Goal: Understand process/instructions

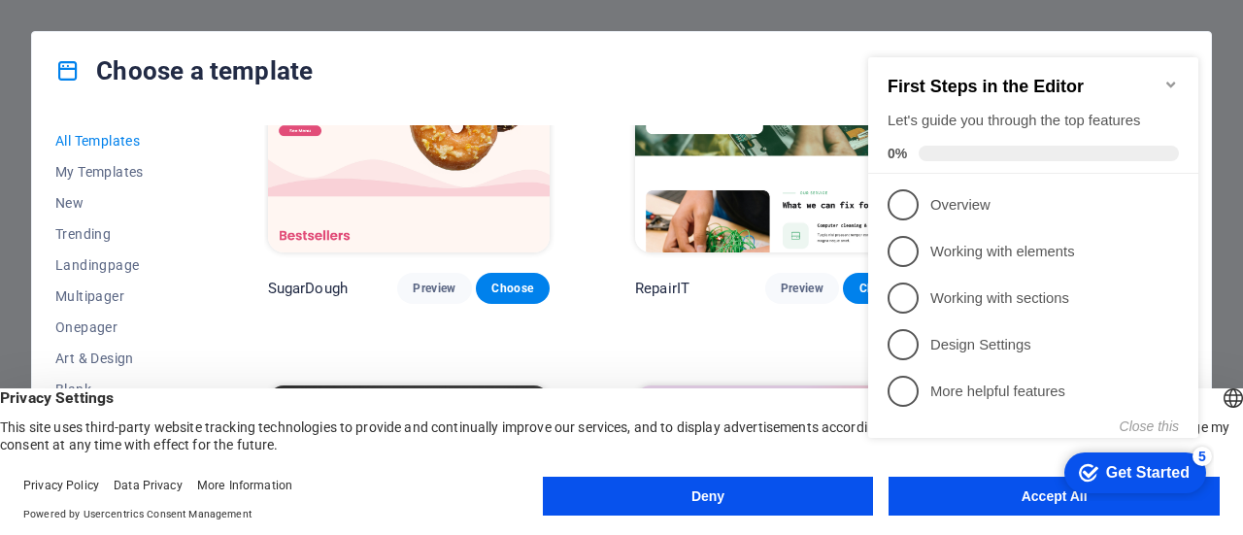
scroll to position [198, 0]
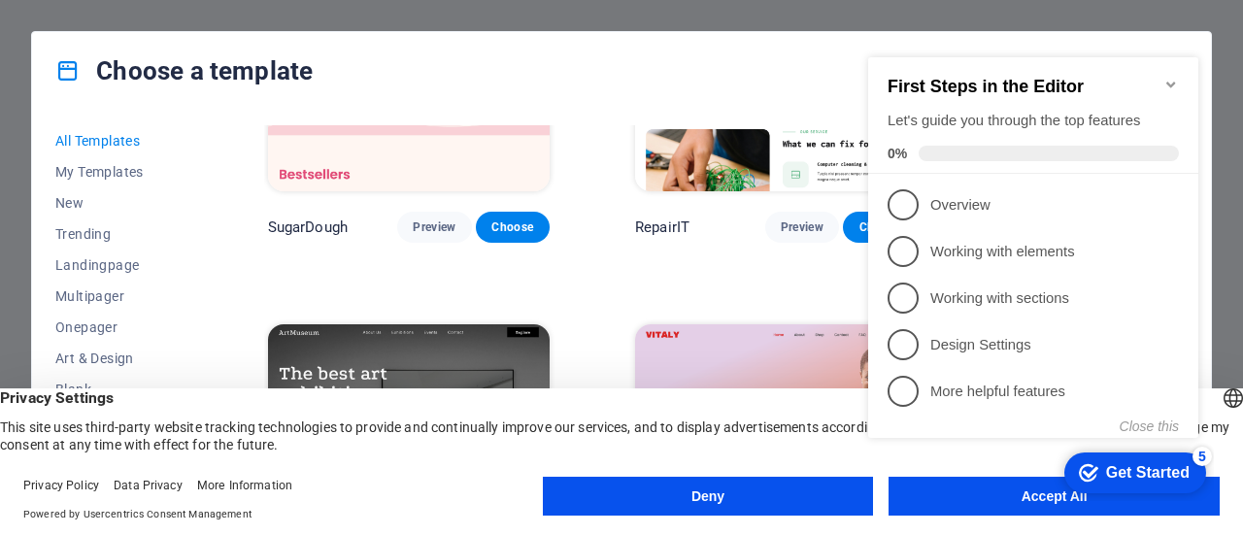
click div "checkmark Get Started 5 First Steps in the Editor Let's guide you through the t…"
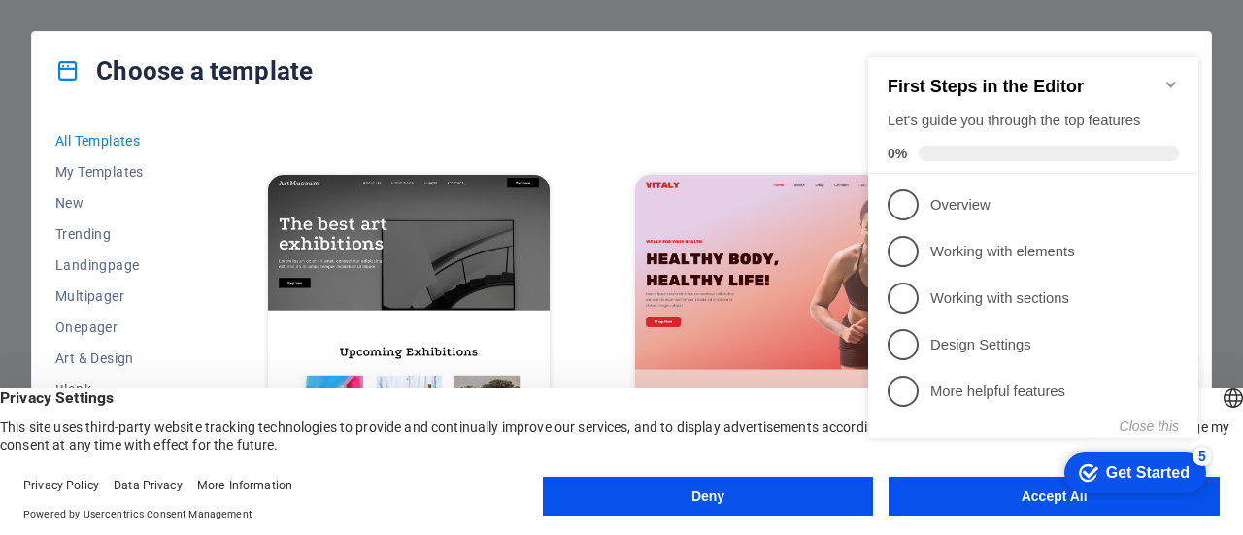
scroll to position [353, 0]
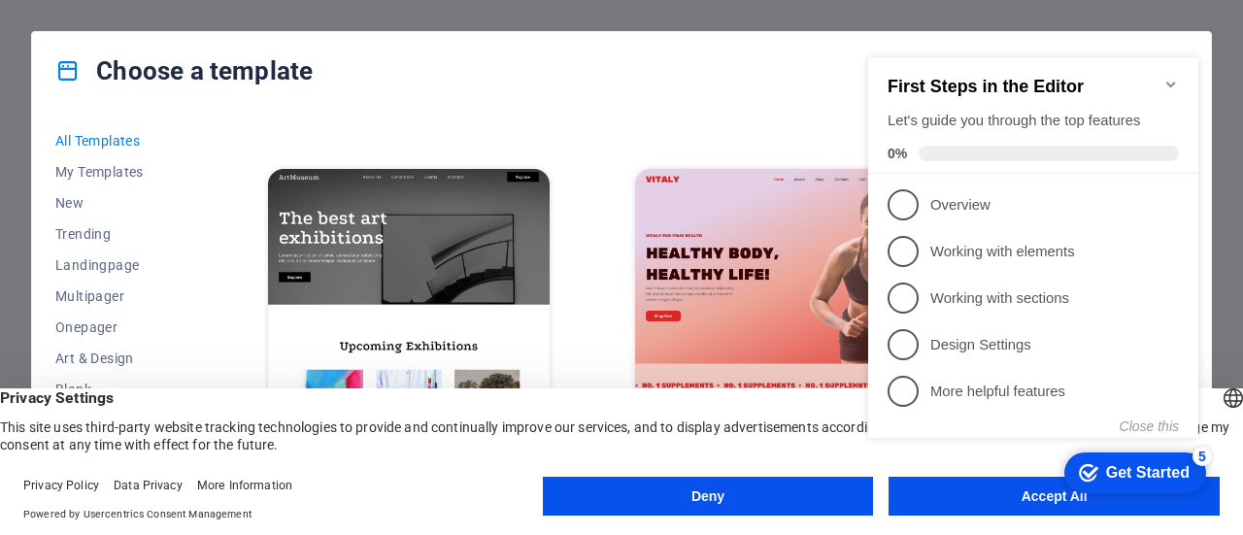
click div "checkmark Get Started 5 First Steps in the Editor Let's guide you through the t…"
click at [1000, 515] on button "Accept All" at bounding box center [1054, 496] width 331 height 39
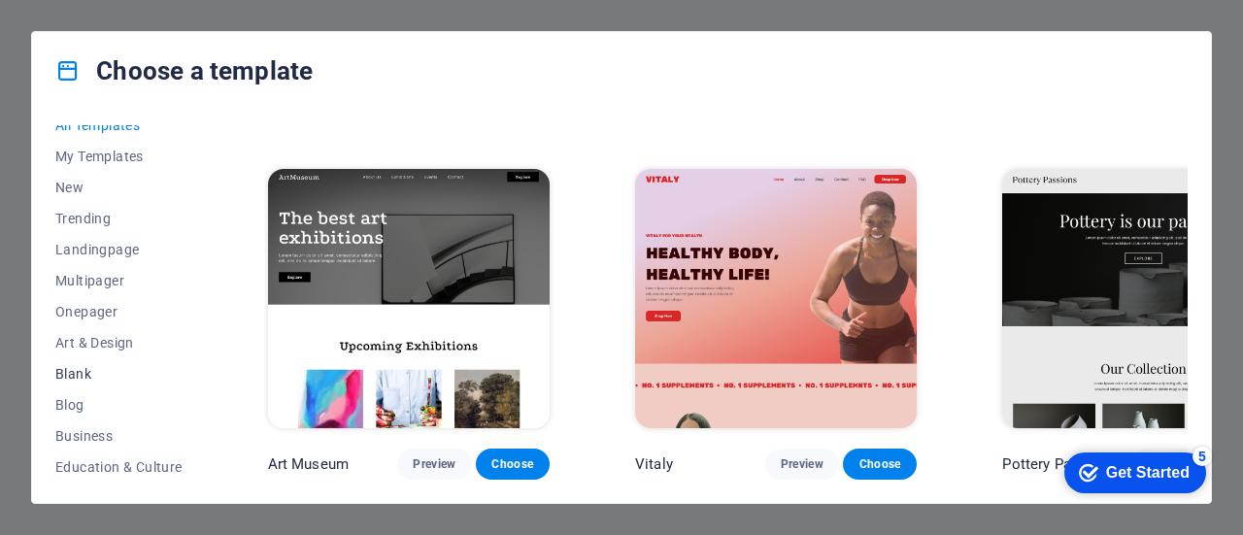
scroll to position [0, 0]
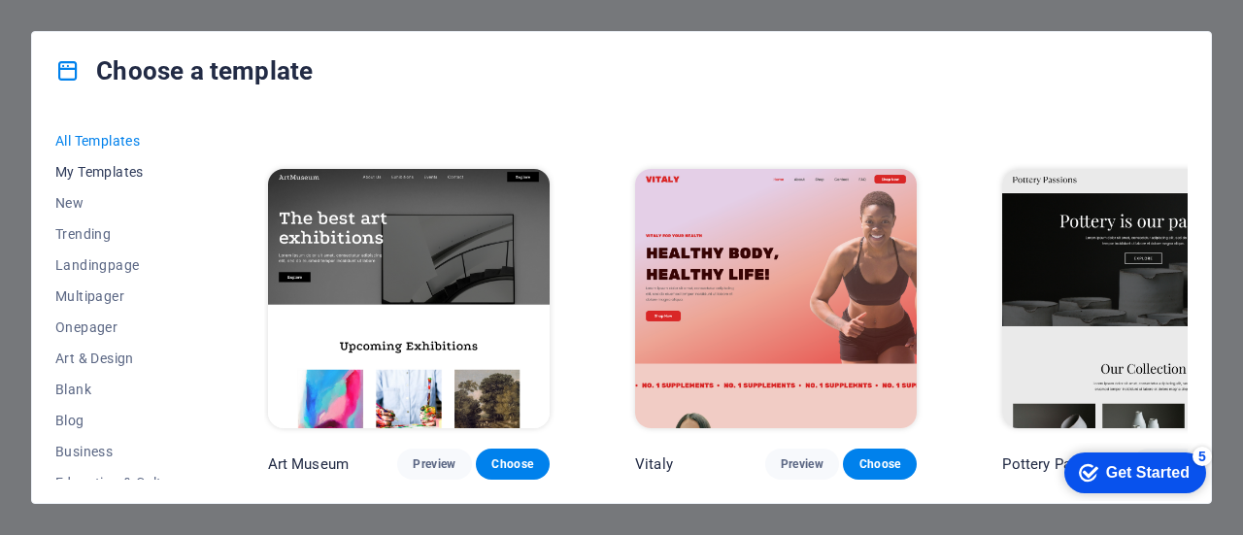
click at [95, 170] on span "My Templates" at bounding box center [118, 172] width 127 height 16
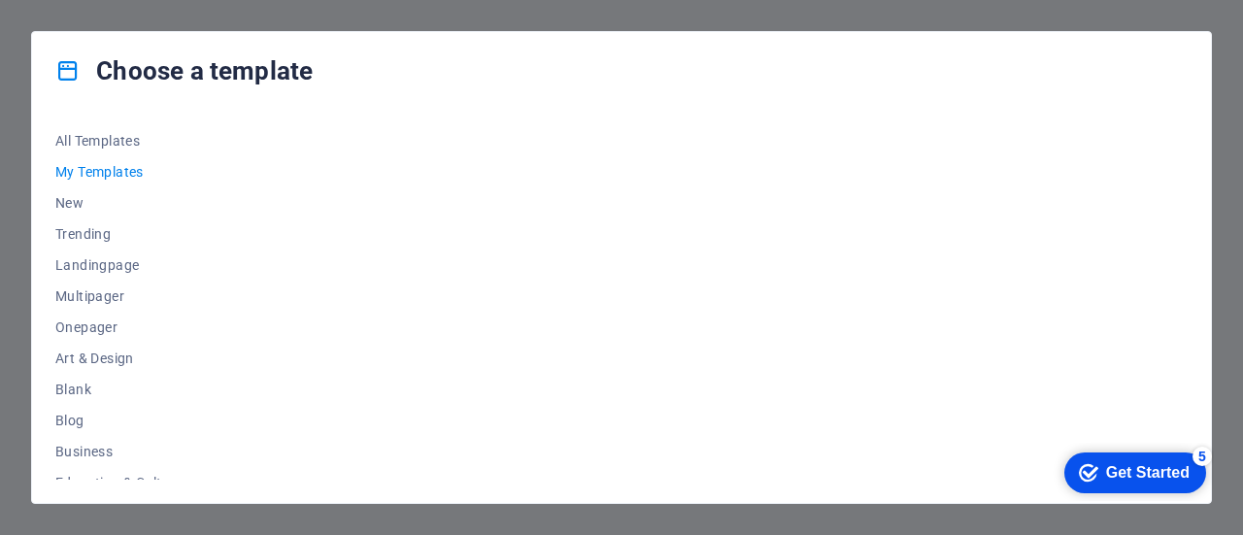
click at [1100, 460] on div "checkmark Get Started 5" at bounding box center [1135, 473] width 142 height 41
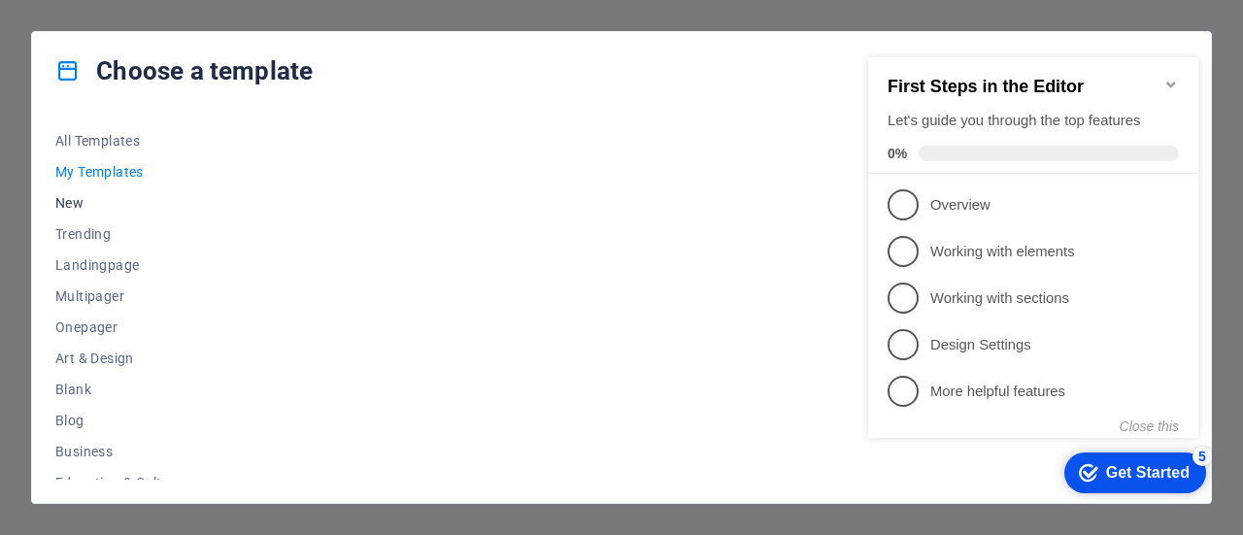
click at [73, 200] on span "New" at bounding box center [118, 203] width 127 height 16
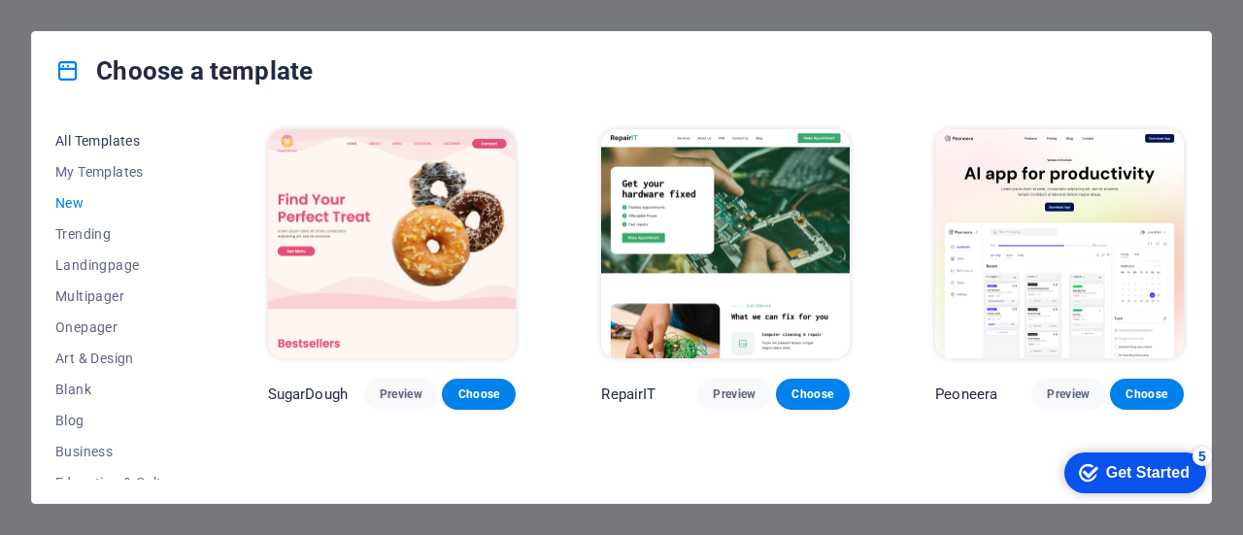
click at [121, 133] on span "All Templates" at bounding box center [118, 141] width 127 height 16
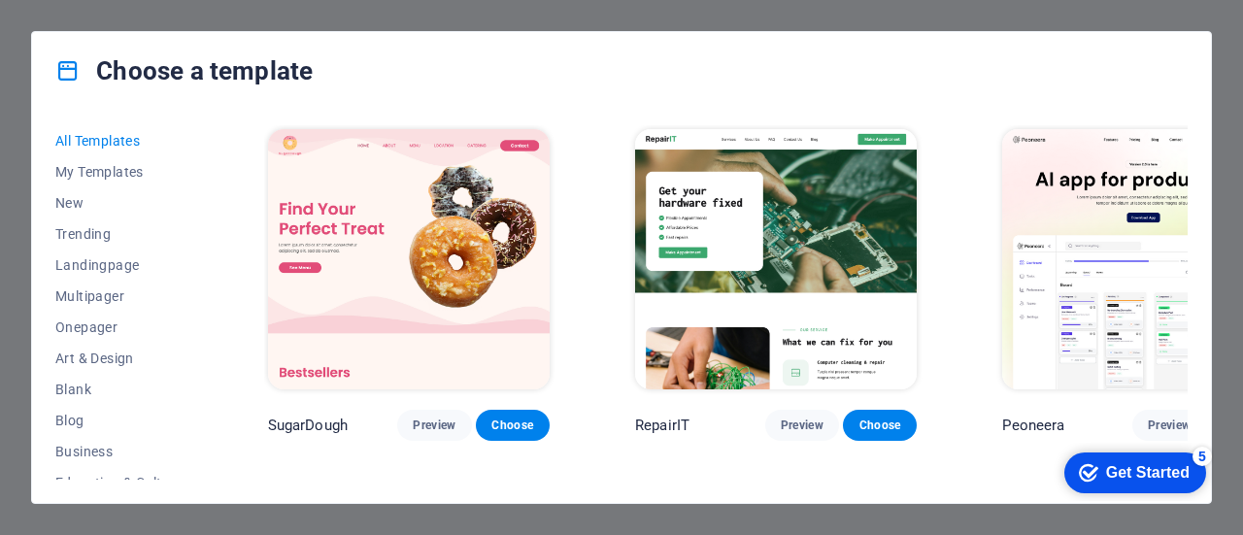
click at [1148, 471] on div "Get Started" at bounding box center [1148, 472] width 84 height 17
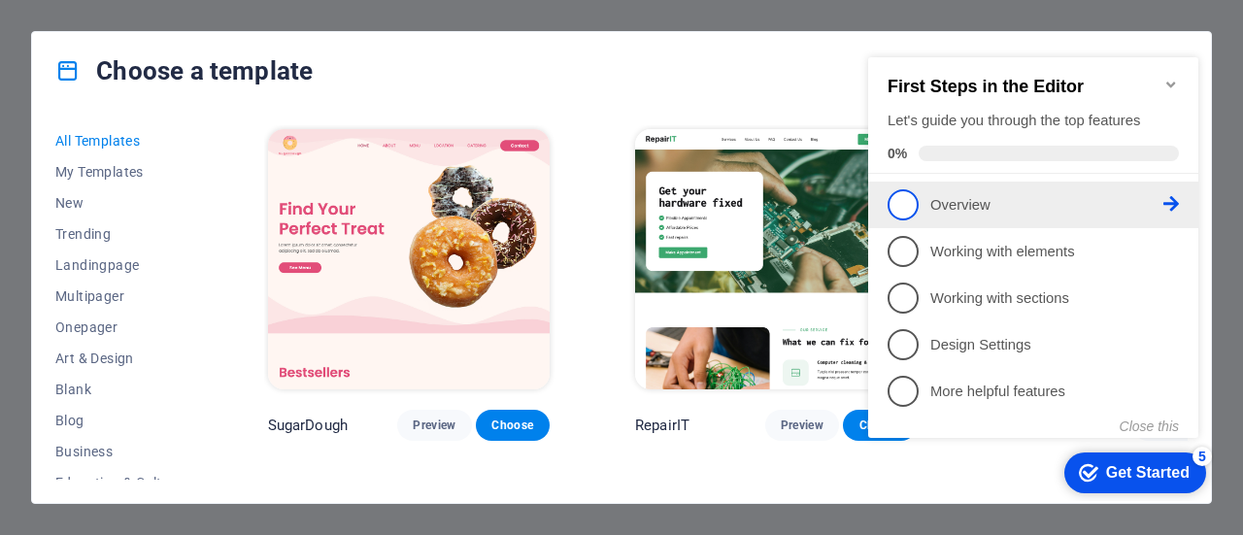
click at [907, 199] on span "1" at bounding box center [903, 204] width 31 height 31
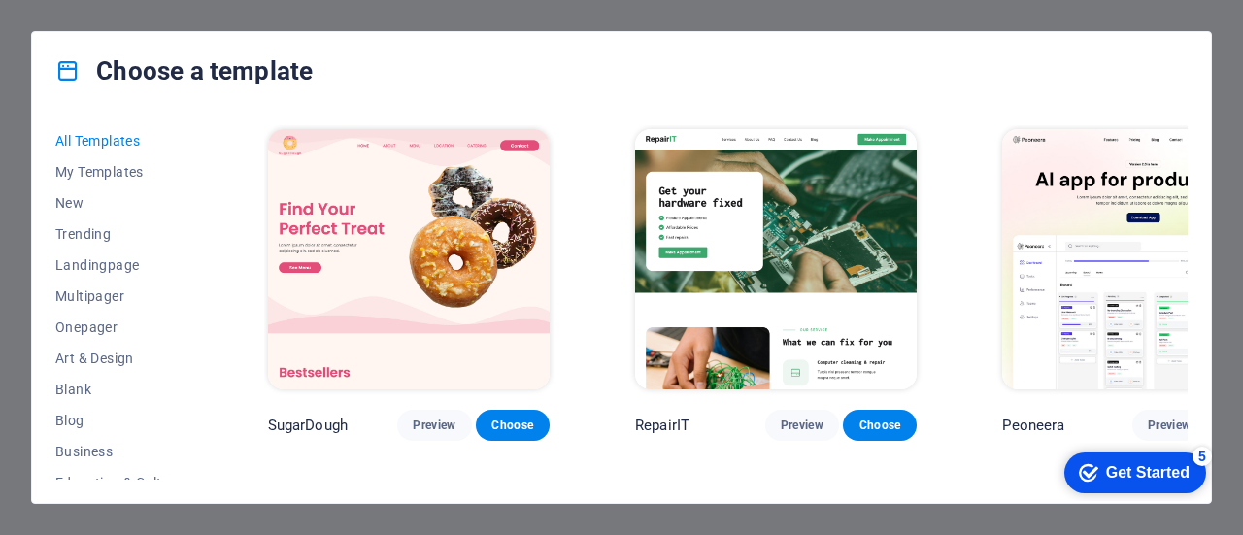
click at [1117, 464] on div "Get Started" at bounding box center [1148, 472] width 84 height 17
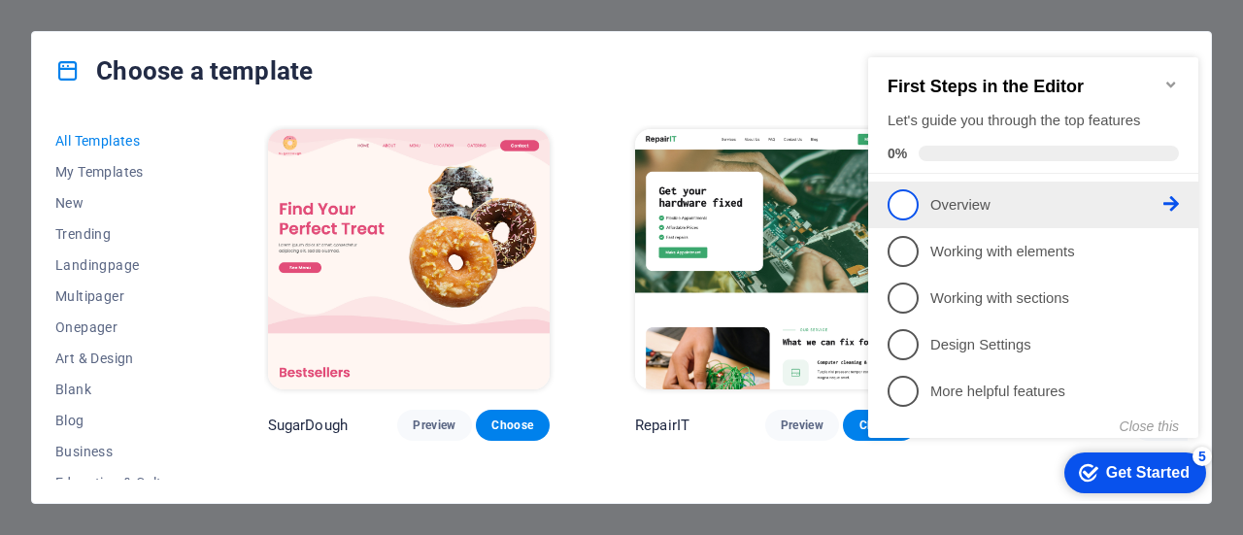
click at [1164, 202] on icon at bounding box center [1171, 204] width 16 height 16
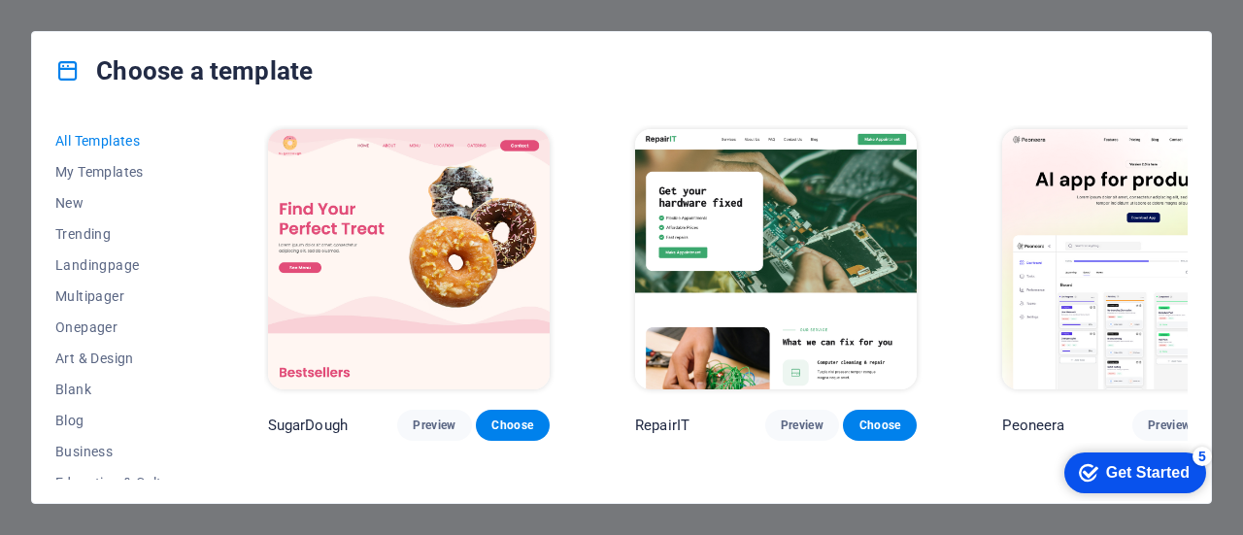
click at [1148, 478] on div "Get Started" at bounding box center [1148, 472] width 84 height 17
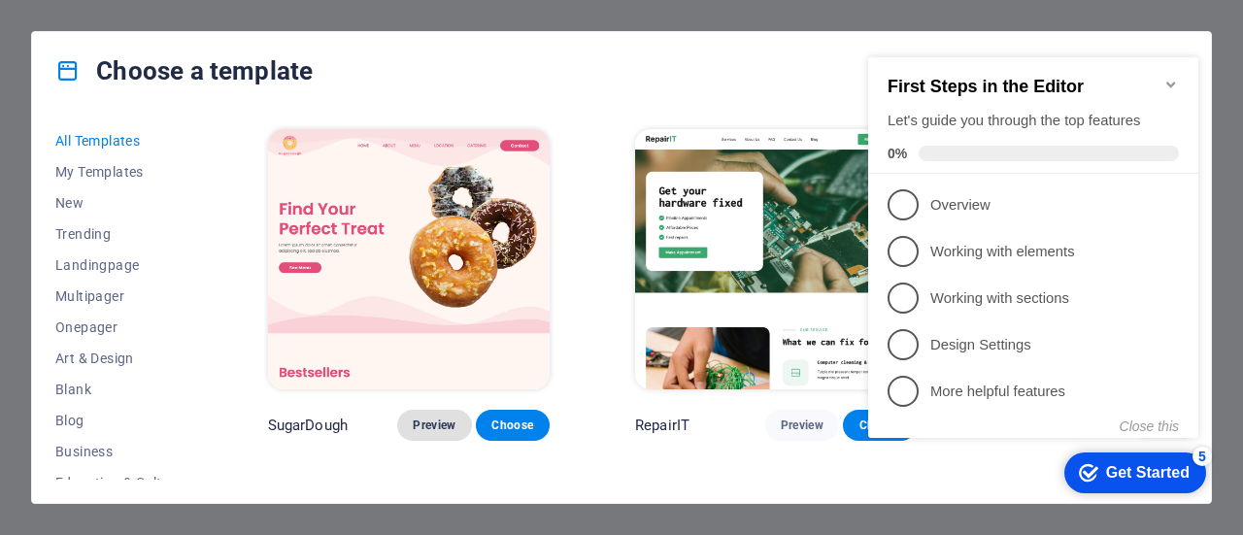
click at [413, 418] on span "Preview" at bounding box center [434, 426] width 43 height 16
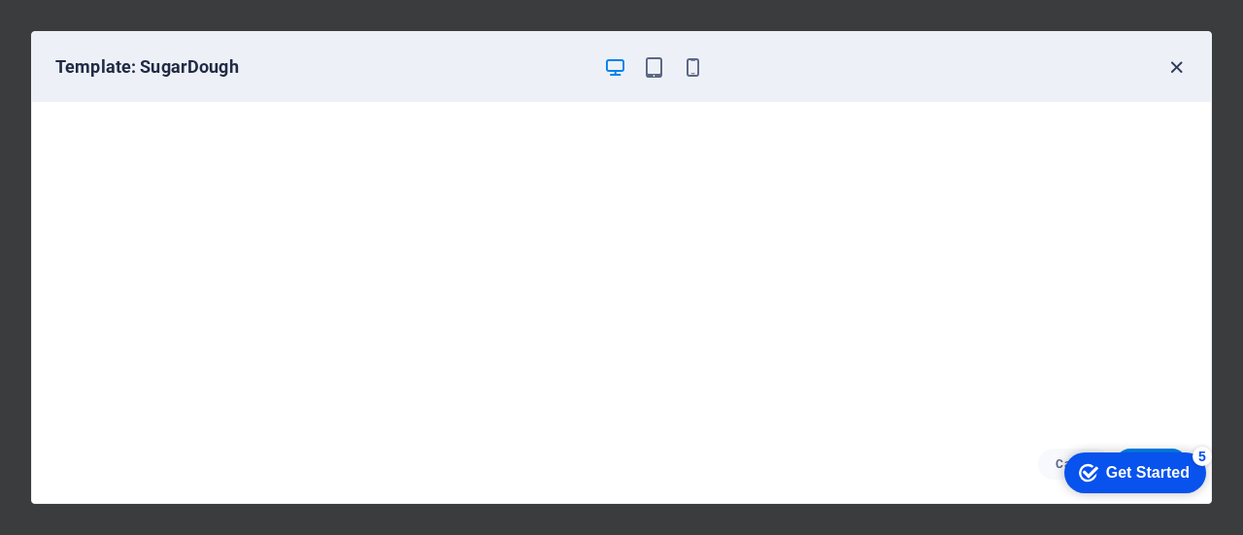
click at [1176, 63] on icon "button" at bounding box center [1176, 67] width 22 height 22
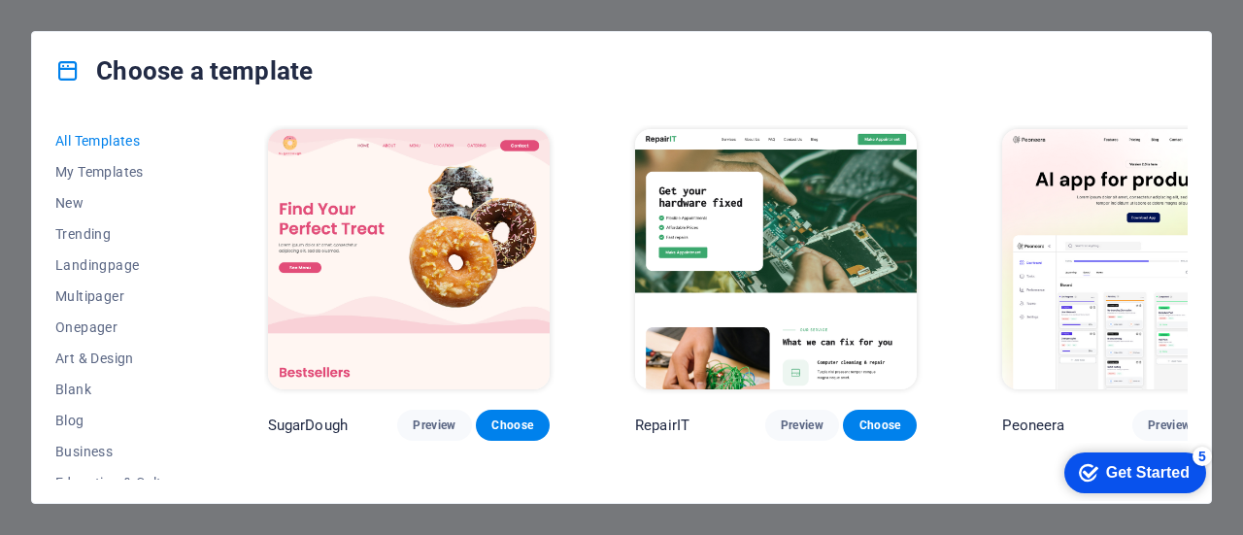
click at [1091, 458] on div "checkmark Get Started 5" at bounding box center [1135, 473] width 142 height 41
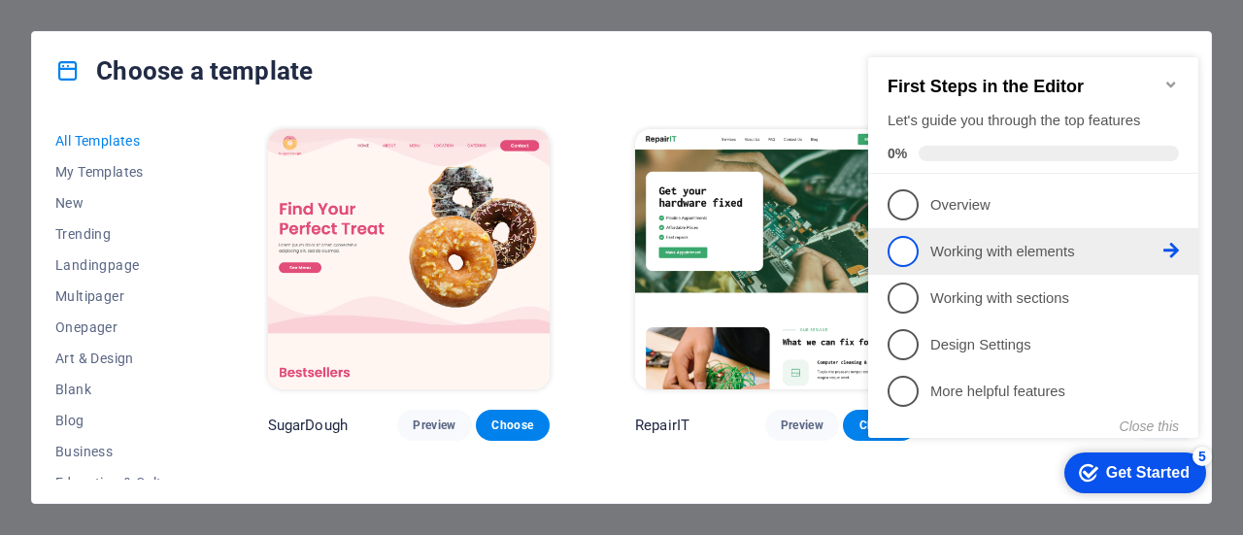
click at [903, 252] on span "2" at bounding box center [903, 251] width 31 height 31
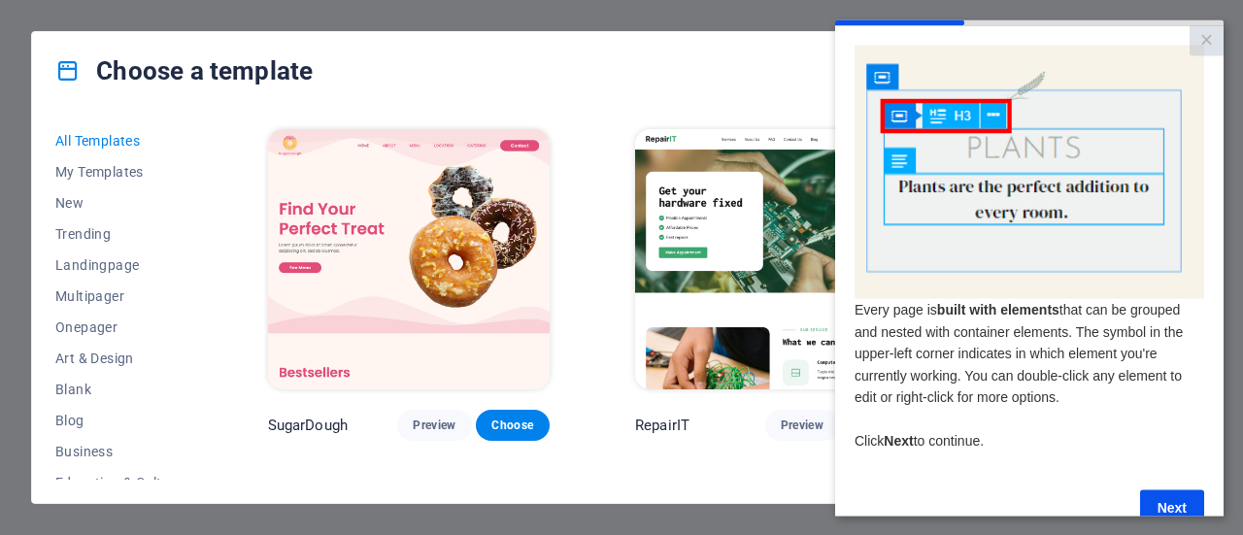
scroll to position [49, 15]
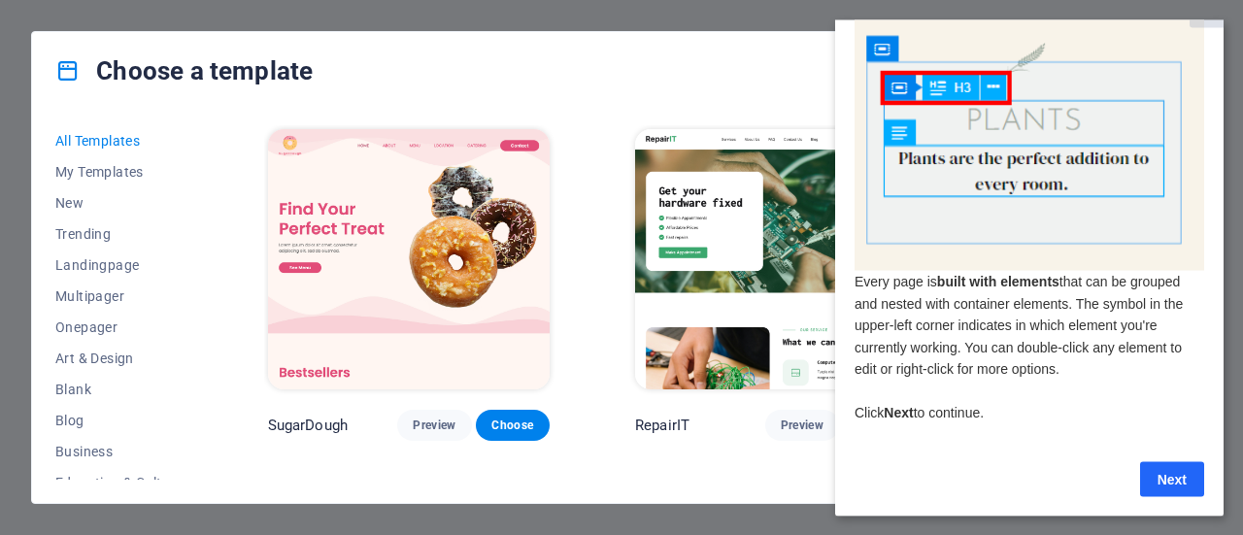
click at [1162, 461] on link "Next" at bounding box center [1172, 478] width 64 height 35
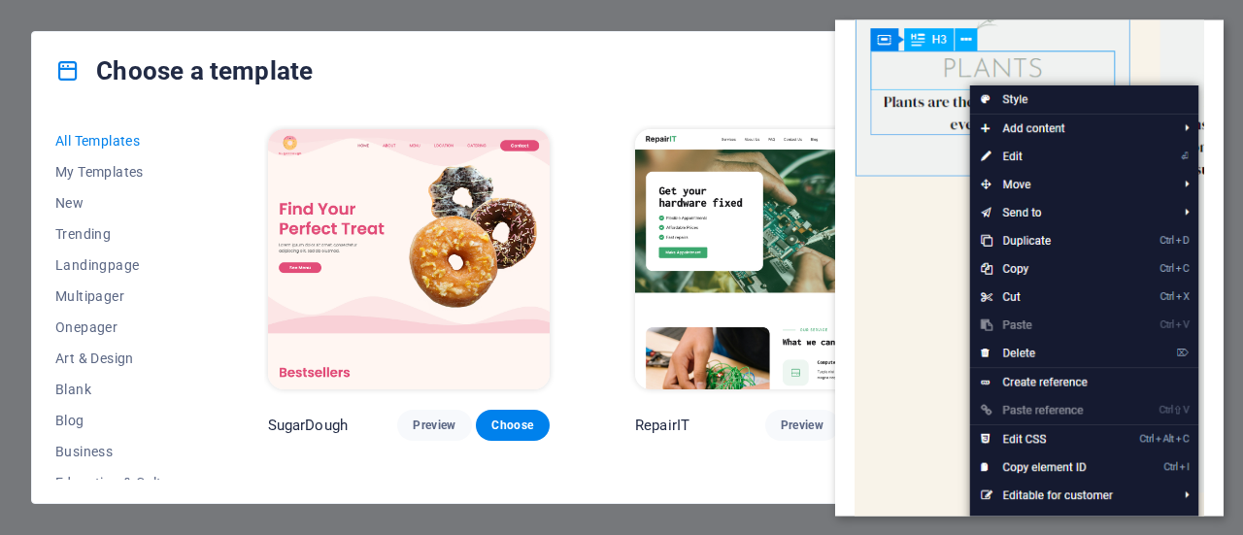
scroll to position [346, 15]
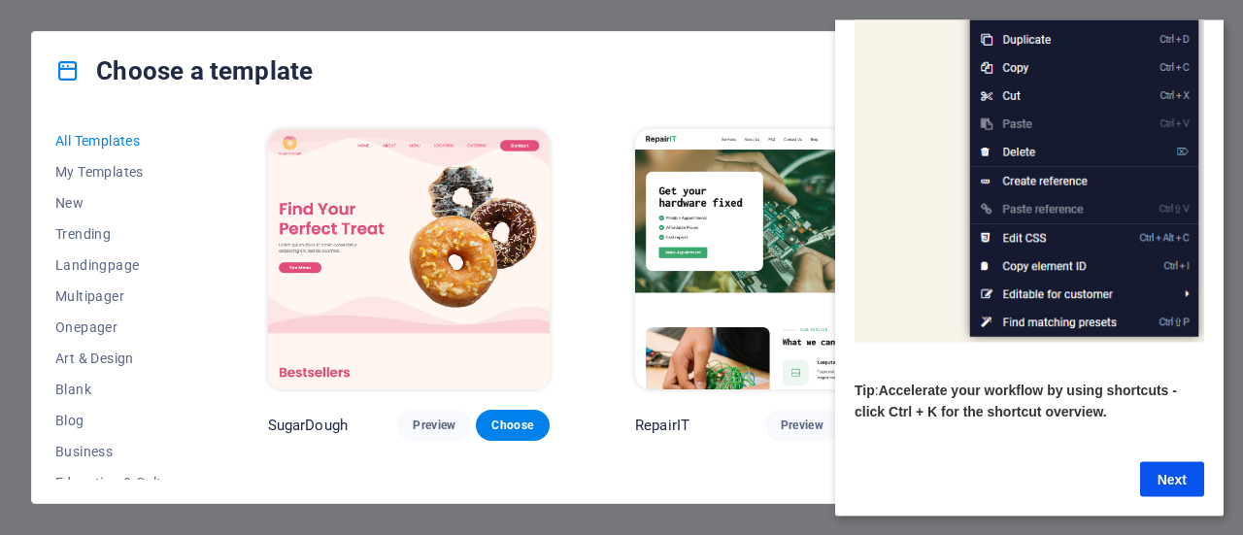
click at [1162, 461] on link "Next" at bounding box center [1172, 478] width 64 height 35
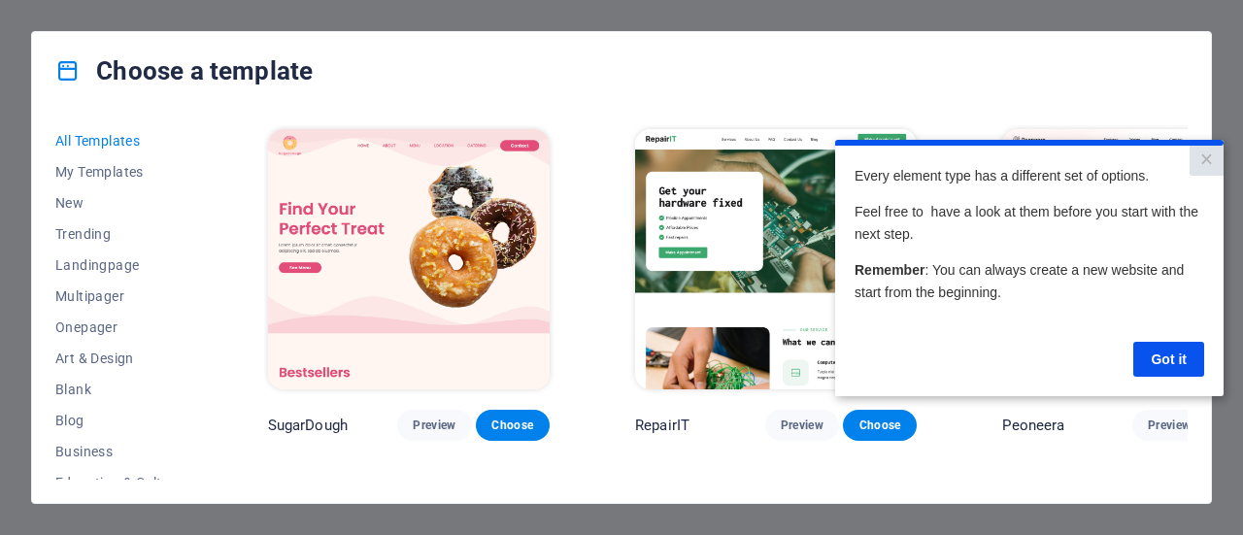
scroll to position [0, 0]
click at [1167, 350] on link "Got it" at bounding box center [1168, 358] width 71 height 35
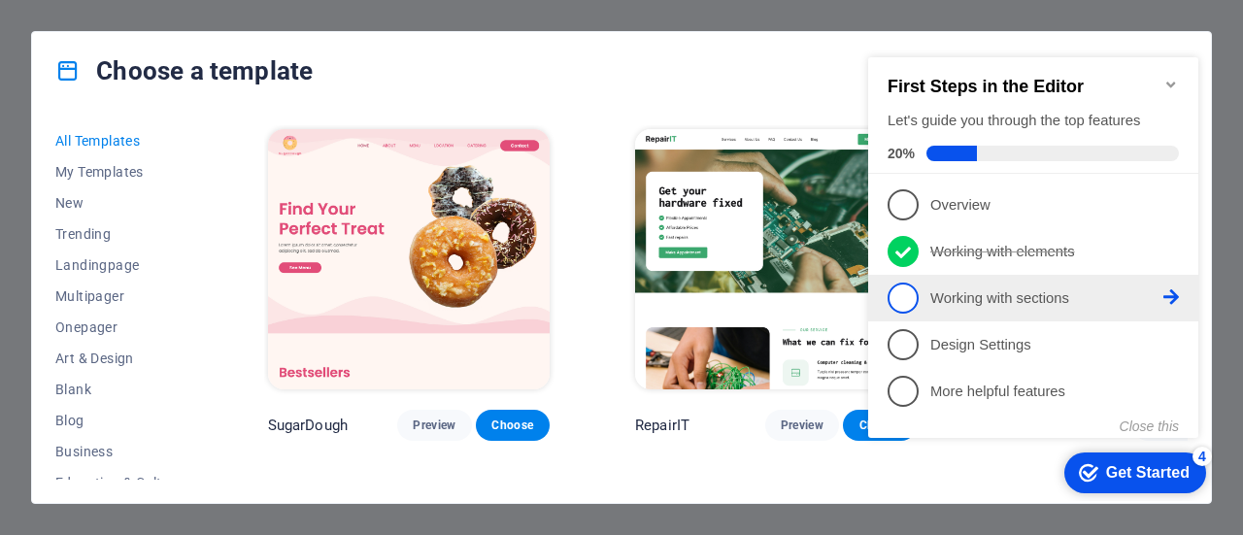
click at [905, 305] on span "3" at bounding box center [903, 298] width 31 height 31
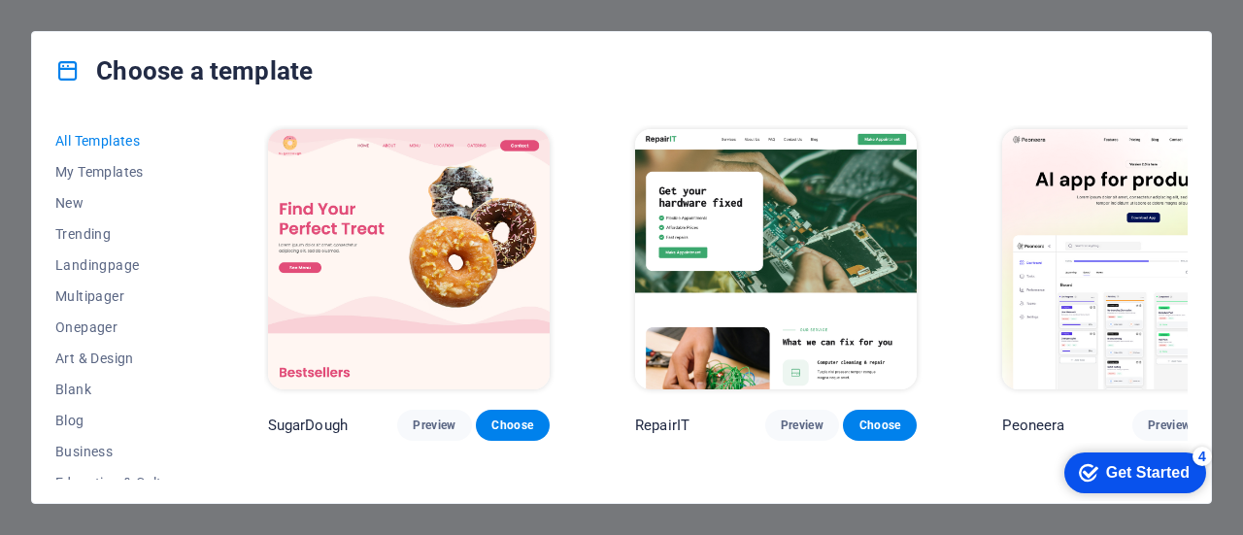
click at [1142, 464] on div "Get Started" at bounding box center [1148, 472] width 84 height 17
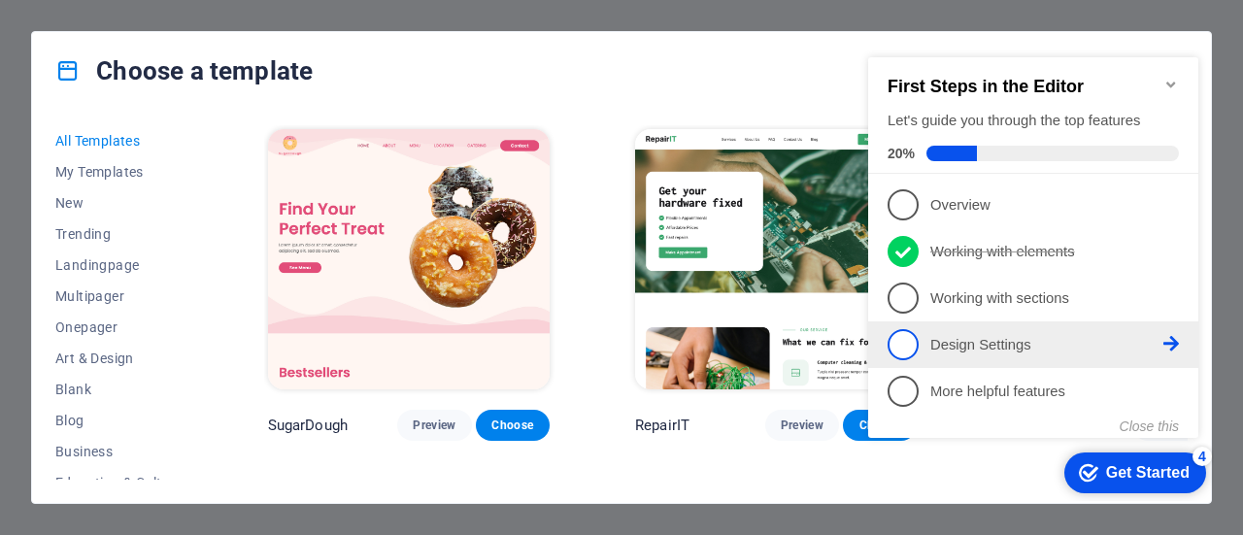
click at [905, 345] on span "4" at bounding box center [903, 344] width 31 height 31
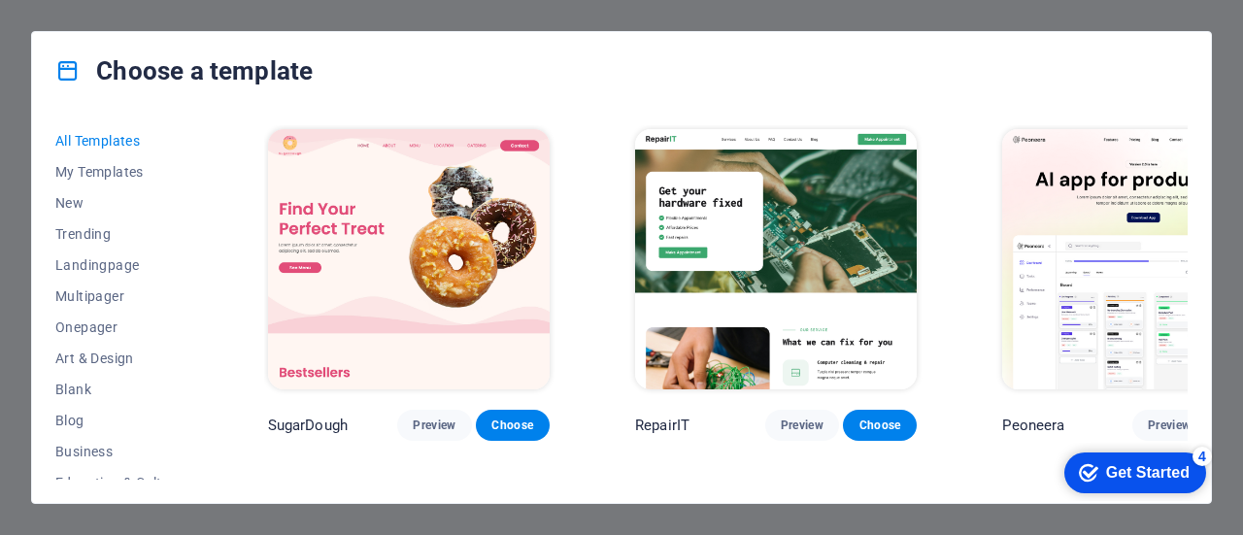
click at [1082, 465] on icon "checkmark" at bounding box center [1088, 472] width 19 height 19
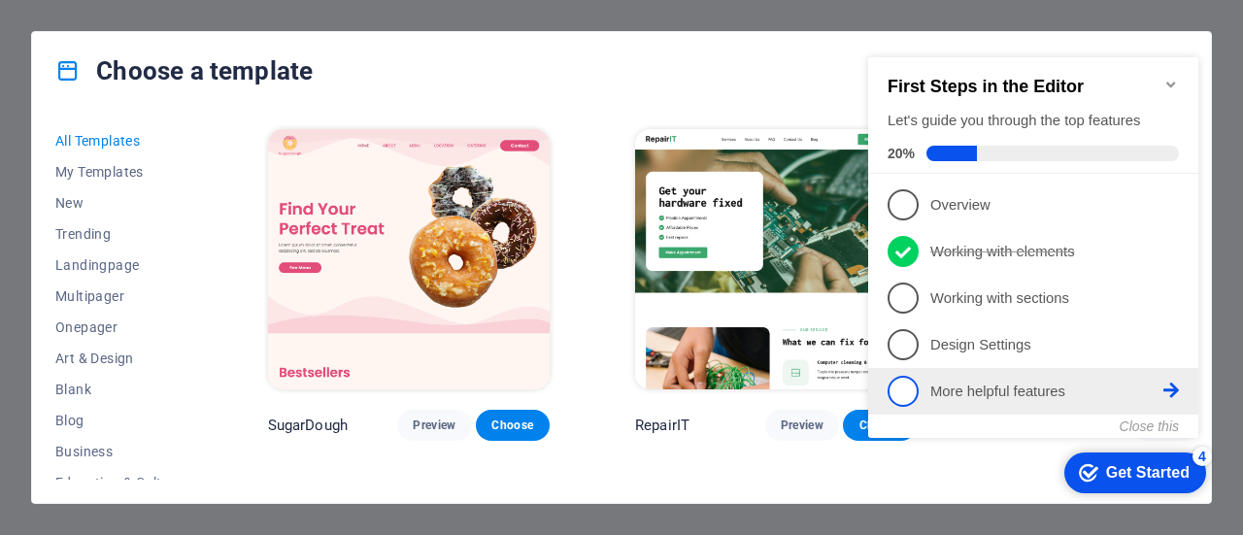
click at [900, 386] on span "5" at bounding box center [903, 391] width 31 height 31
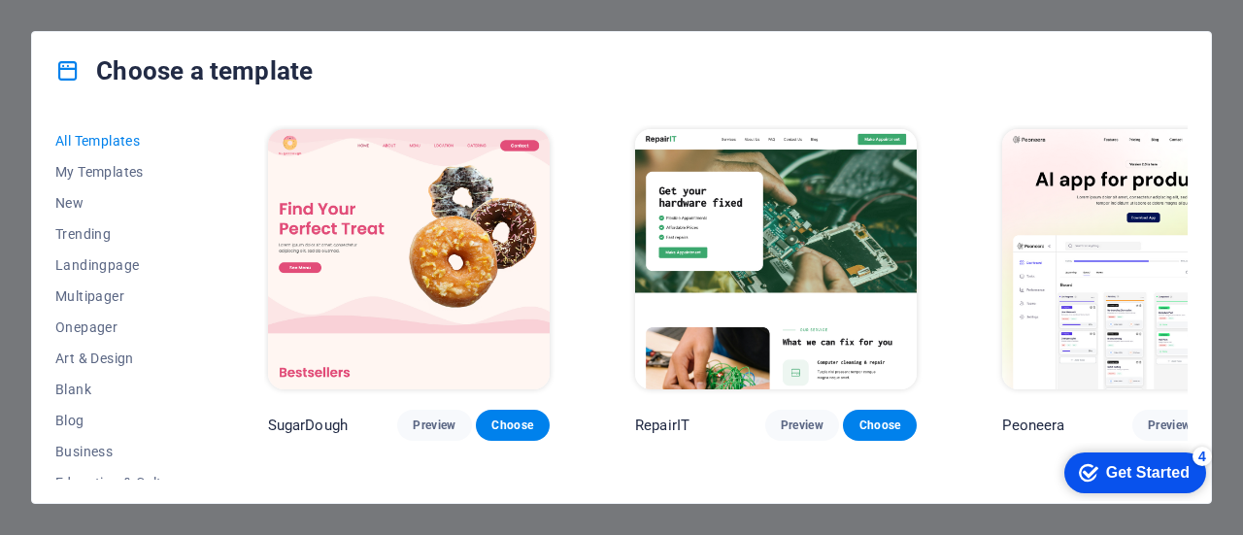
click at [1115, 468] on div "Get Started" at bounding box center [1148, 472] width 84 height 17
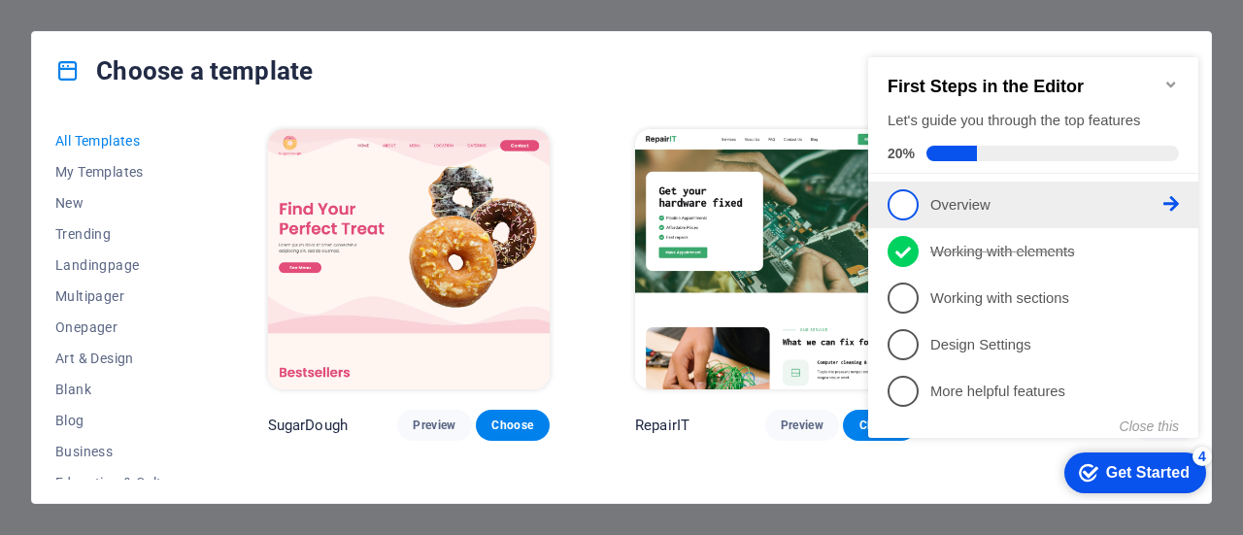
click at [916, 223] on li "1 Overview - incomplete" at bounding box center [1033, 205] width 330 height 47
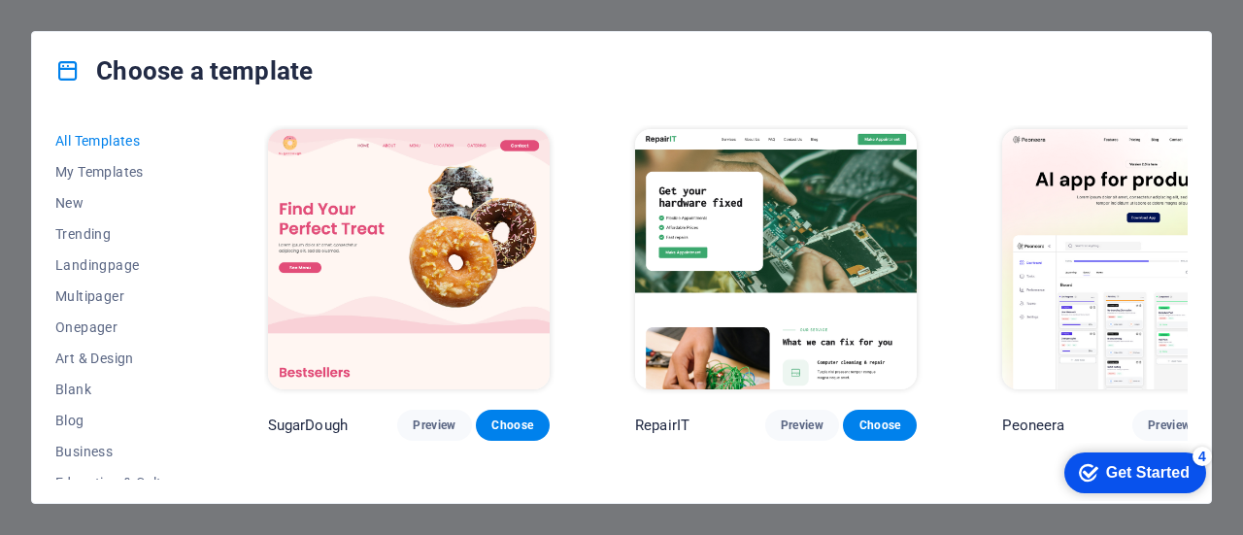
click at [1158, 478] on div "Get Started" at bounding box center [1148, 472] width 84 height 17
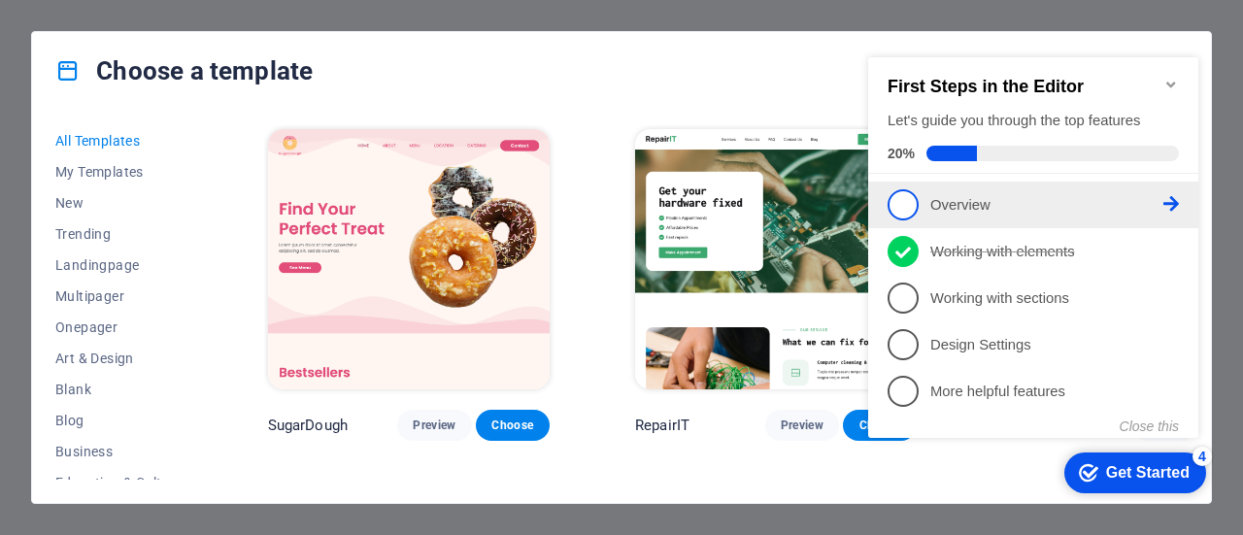
click at [1178, 200] on icon at bounding box center [1171, 204] width 16 height 16
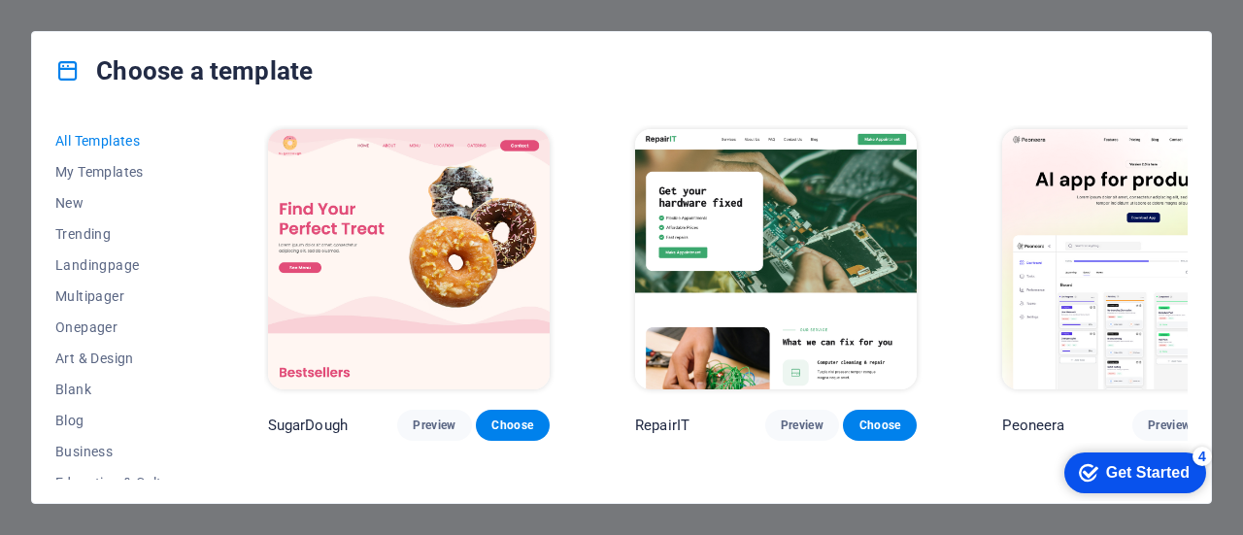
click at [1152, 472] on div "Get Started" at bounding box center [1148, 472] width 84 height 17
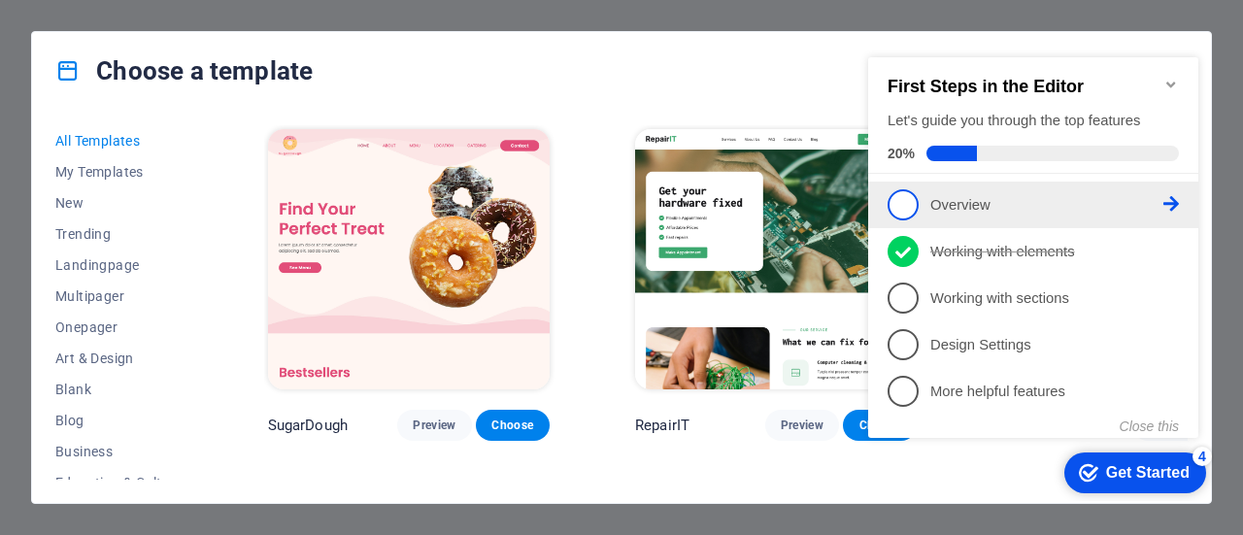
click at [1173, 205] on icon at bounding box center [1171, 204] width 16 height 16
